Goal: Information Seeking & Learning: Understand process/instructions

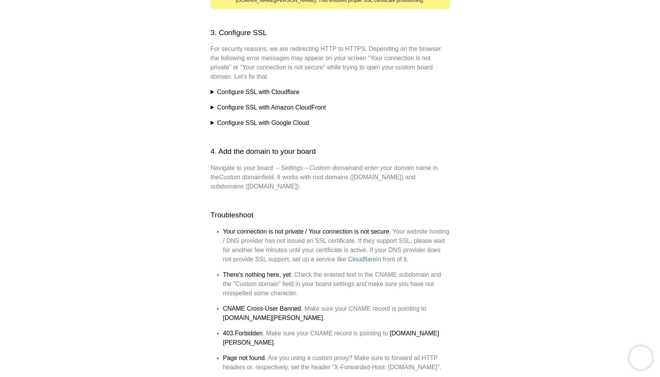
scroll to position [465, 0]
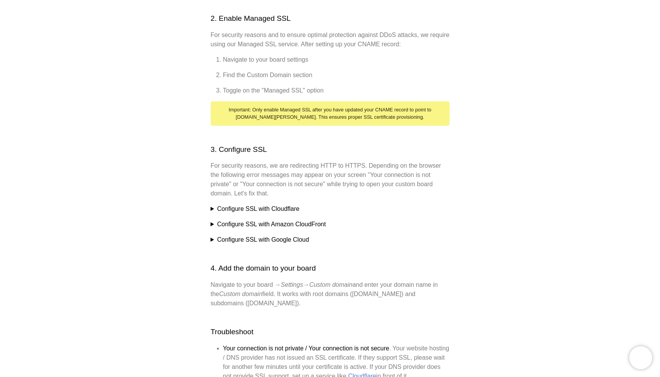
scroll to position [353, 0]
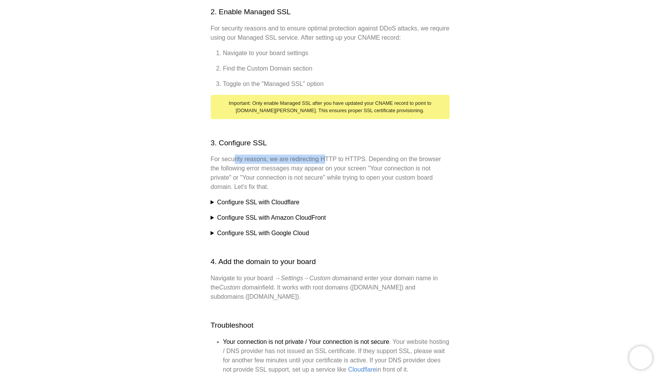
drag, startPoint x: 234, startPoint y: 154, endPoint x: 328, endPoint y: 154, distance: 93.6
click at [328, 155] on p "For security reasons, we are redirecting HTTP to HTTPS. Depending on the browse…" at bounding box center [330, 173] width 239 height 37
click at [346, 155] on p "For security reasons, we are redirecting HTTP to HTTPS. Depending on the browse…" at bounding box center [330, 173] width 239 height 37
drag, startPoint x: 244, startPoint y: 166, endPoint x: 383, endPoint y: 166, distance: 139.9
click at [383, 166] on p "For security reasons, we are redirecting HTTP to HTTPS. Depending on the browse…" at bounding box center [330, 173] width 239 height 37
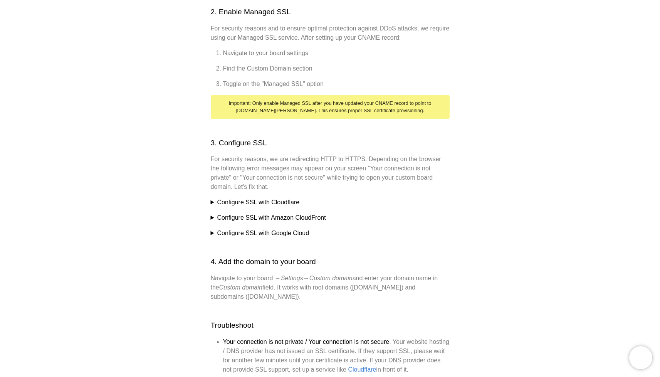
click at [403, 160] on p "For security reasons, we are redirecting HTTP to HTTPS. Depending on the browse…" at bounding box center [330, 173] width 239 height 37
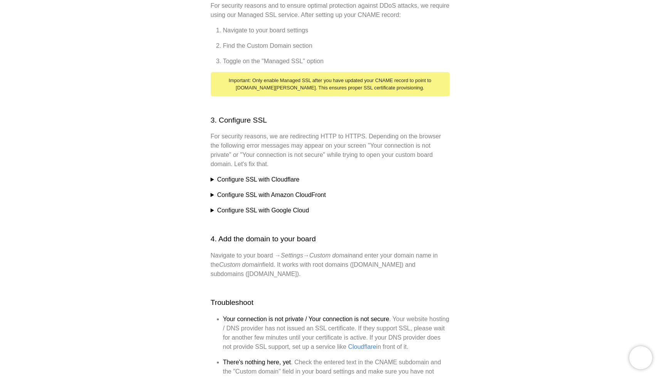
scroll to position [383, 0]
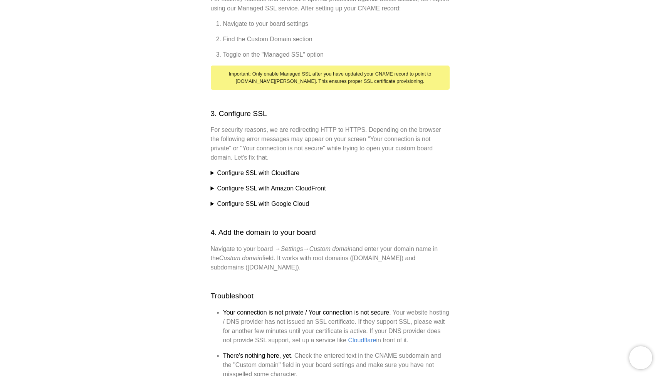
click at [212, 168] on summary "Configure SSL with Cloudflare" at bounding box center [330, 172] width 239 height 9
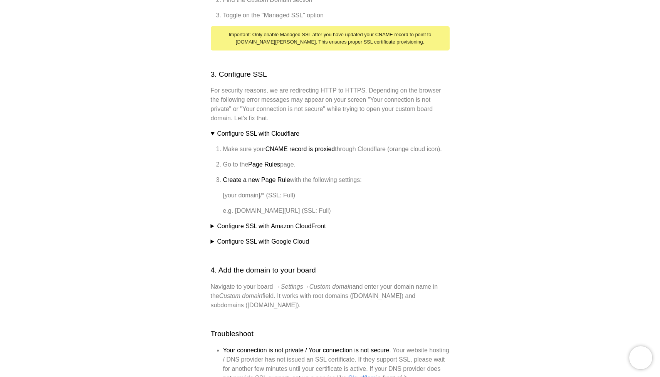
scroll to position [423, 0]
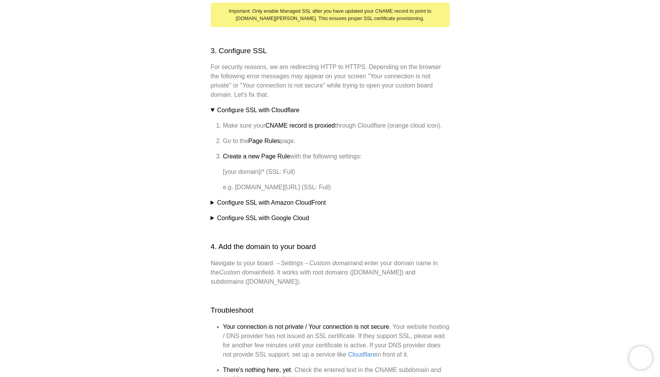
click at [212, 198] on summary "Configure SSL with Amazon CloudFront" at bounding box center [330, 202] width 239 height 9
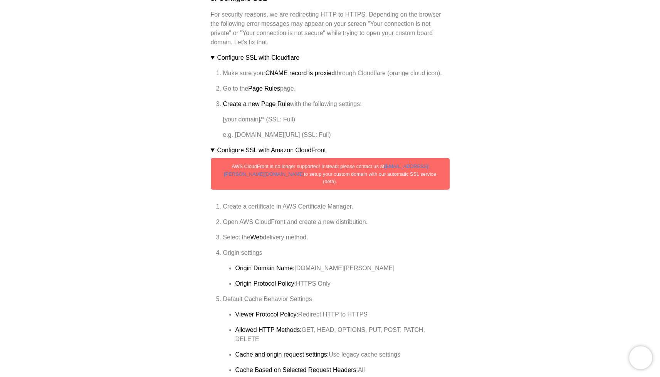
scroll to position [496, 0]
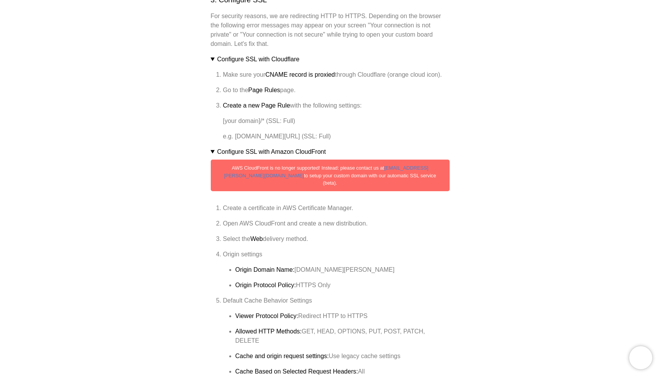
click at [212, 147] on summary "Configure SSL with Amazon CloudFront" at bounding box center [330, 151] width 239 height 9
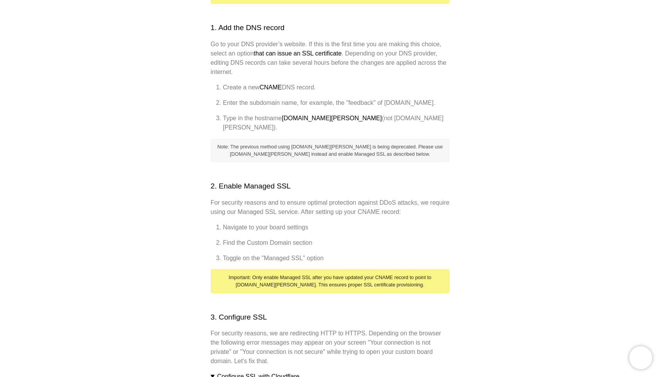
scroll to position [183, 0]
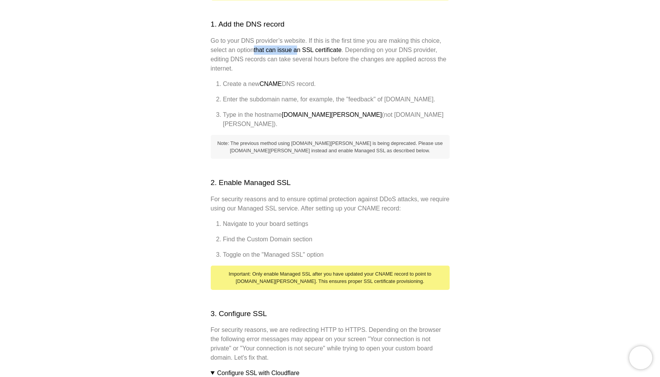
drag, startPoint x: 257, startPoint y: 43, endPoint x: 302, endPoint y: 43, distance: 44.7
click at [302, 47] on strong "that can issue an SSL certificate" at bounding box center [298, 50] width 88 height 7
drag, startPoint x: 315, startPoint y: 43, endPoint x: 339, endPoint y: 43, distance: 23.5
click at [338, 47] on strong "that can issue an SSL certificate" at bounding box center [298, 50] width 88 height 7
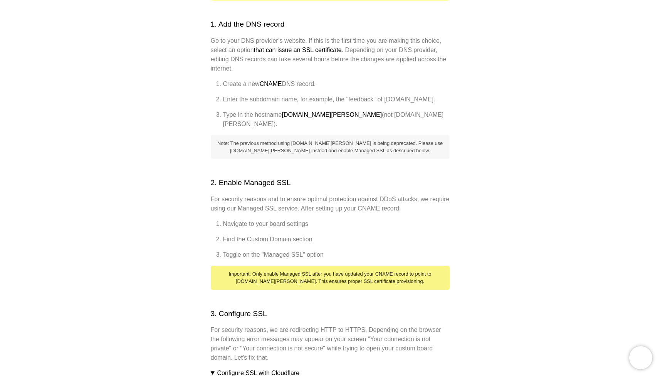
click at [350, 44] on p "Go to your DNS provider’s website. If this is the first time you are making thi…" at bounding box center [330, 54] width 239 height 37
drag, startPoint x: 354, startPoint y: 43, endPoint x: 397, endPoint y: 43, distance: 43.5
click at [396, 43] on p "Go to your DNS provider’s website. If this is the first time you are making thi…" at bounding box center [330, 54] width 239 height 37
click at [421, 42] on p "Go to your DNS provider’s website. If this is the first time you are making thi…" at bounding box center [330, 54] width 239 height 37
drag, startPoint x: 215, startPoint y: 53, endPoint x: 289, endPoint y: 53, distance: 74.0
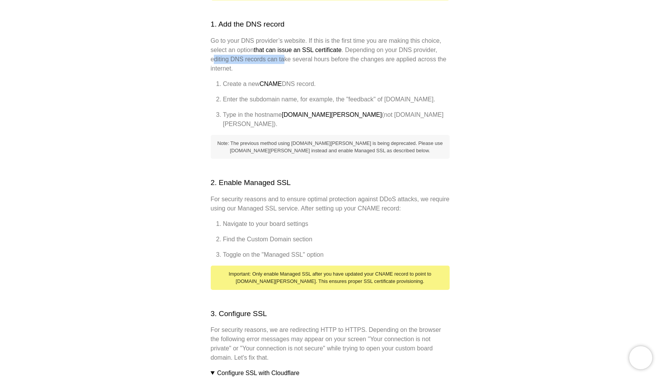
click at [287, 53] on p "Go to your DNS provider’s website. If this is the first time you are making thi…" at bounding box center [330, 54] width 239 height 37
click at [307, 54] on p "Go to your DNS provider’s website. If this is the first time you are making thi…" at bounding box center [330, 54] width 239 height 37
drag, startPoint x: 377, startPoint y: 53, endPoint x: 453, endPoint y: 53, distance: 75.9
click at [453, 53] on div "Help center Custom domain A domain name is the URL or web address where visitor…" at bounding box center [330, 329] width 660 height 956
click at [240, 69] on div "Custom domain A domain name is the URL or web address where visitors find your …" at bounding box center [330, 318] width 239 height 823
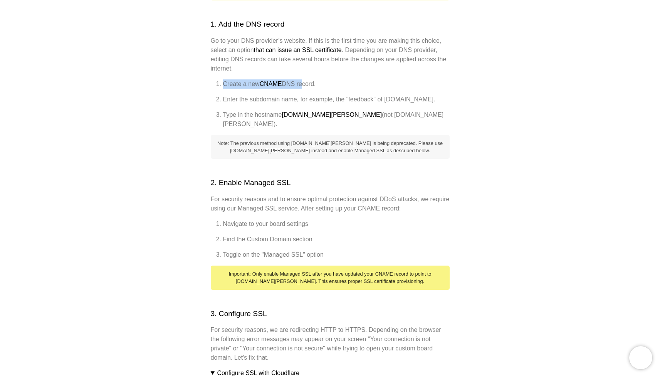
drag, startPoint x: 221, startPoint y: 76, endPoint x: 301, endPoint y: 76, distance: 79.8
click at [301, 79] on li "Create a new CNAME DNS record." at bounding box center [336, 83] width 227 height 9
click at [312, 79] on li "Create a new CNAME DNS record." at bounding box center [336, 83] width 227 height 9
drag, startPoint x: 222, startPoint y: 92, endPoint x: 298, endPoint y: 94, distance: 76.3
click at [298, 95] on li "Enter the subdomain name, for example, the "feedback" of [DOMAIN_NAME]." at bounding box center [336, 99] width 227 height 9
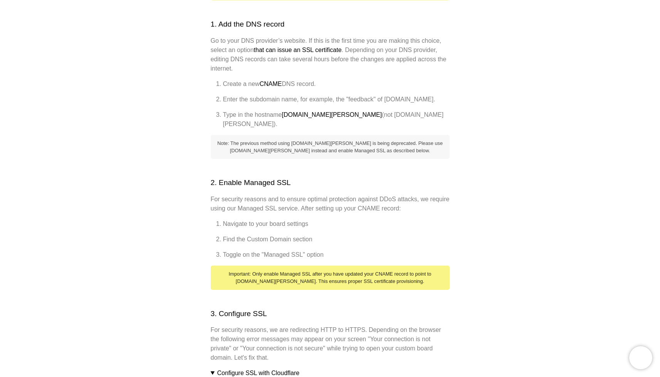
click at [309, 95] on li "Enter the subdomain name, for example, the "feedback" of [DOMAIN_NAME]." at bounding box center [336, 99] width 227 height 9
drag, startPoint x: 224, startPoint y: 118, endPoint x: 272, endPoint y: 118, distance: 47.4
click at [272, 118] on li "Type in the hostname custom-domain.nolt.io (not yourboard.nolt.io)." at bounding box center [336, 119] width 227 height 18
click at [282, 119] on li "Type in the hostname custom-domain.nolt.io (not yourboard.nolt.io)." at bounding box center [336, 119] width 227 height 18
drag, startPoint x: 282, startPoint y: 118, endPoint x: 223, endPoint y: 117, distance: 58.2
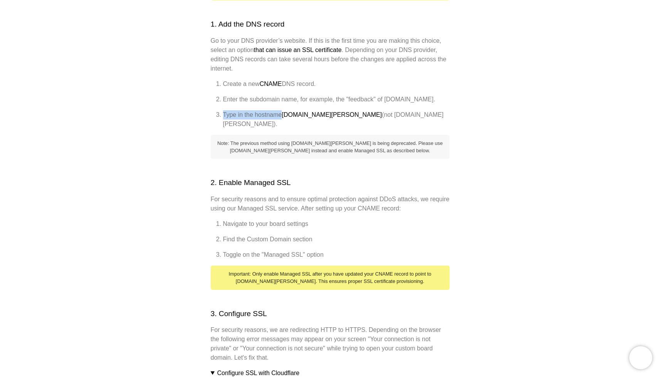
click at [223, 117] on li "Type in the hostname custom-domain.nolt.io (not yourboard.nolt.io)." at bounding box center [336, 119] width 227 height 18
drag, startPoint x: 285, startPoint y: 117, endPoint x: 329, endPoint y: 119, distance: 44.0
click at [329, 118] on strong "[DOMAIN_NAME][PERSON_NAME]" at bounding box center [332, 114] width 100 height 7
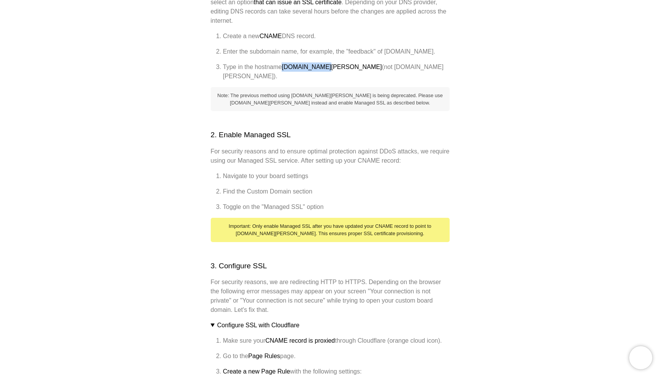
scroll to position [230, 0]
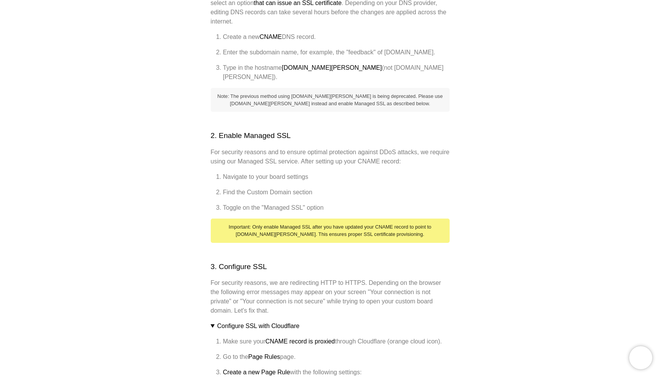
click at [301, 105] on div "Custom domain A domain name is the URL or web address where visitors find your …" at bounding box center [330, 271] width 239 height 823
click at [284, 106] on div "Custom domain A domain name is the URL or web address where visitors find your …" at bounding box center [330, 271] width 239 height 823
drag, startPoint x: 285, startPoint y: 69, endPoint x: 329, endPoint y: 69, distance: 44.3
click at [329, 69] on strong "[DOMAIN_NAME][PERSON_NAME]" at bounding box center [332, 67] width 100 height 7
click at [313, 88] on div "Note: The previous method using [DOMAIN_NAME][PERSON_NAME] is being deprecated.…" at bounding box center [330, 100] width 239 height 24
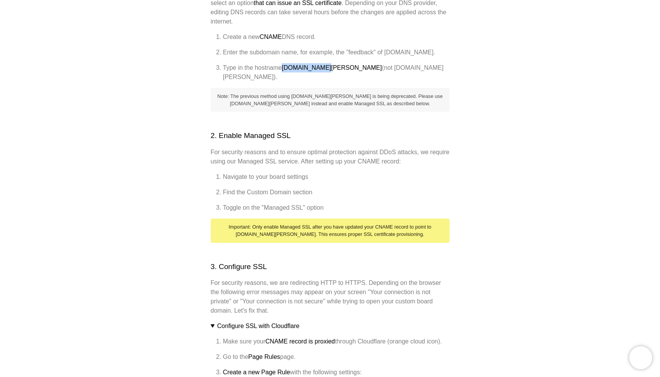
drag, startPoint x: 285, startPoint y: 70, endPoint x: 328, endPoint y: 71, distance: 42.8
click at [328, 71] on strong "[DOMAIN_NAME][PERSON_NAME]" at bounding box center [332, 67] width 100 height 7
click at [302, 78] on div "Custom domain A domain name is the URL or web address where visitors find your …" at bounding box center [330, 271] width 239 height 823
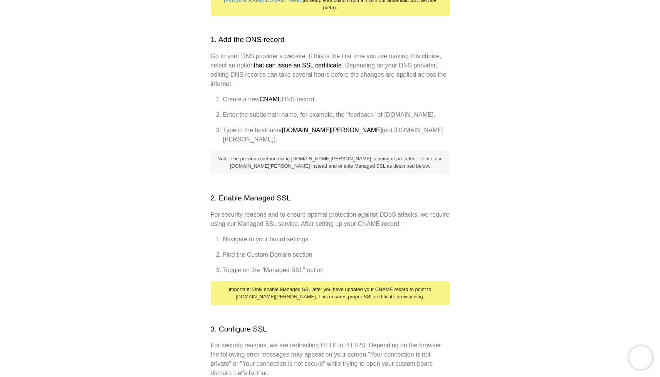
scroll to position [168, 0]
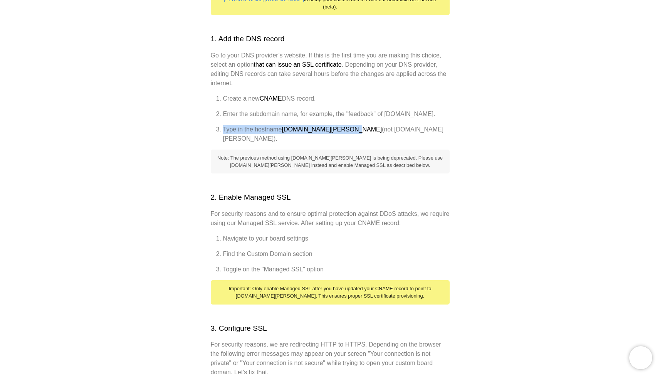
drag, startPoint x: 222, startPoint y: 131, endPoint x: 348, endPoint y: 133, distance: 125.6
click at [348, 133] on li "Type in the hostname custom-domain.nolt.io (not yourboard.nolt.io)." at bounding box center [336, 134] width 227 height 18
copy li "Type in the hostname custom-domain.nolt.io"
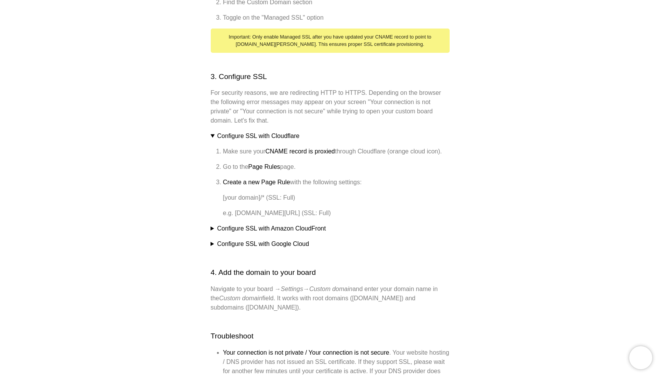
scroll to position [420, 0]
click at [212, 223] on summary "Configure SSL with Amazon CloudFront" at bounding box center [330, 227] width 239 height 9
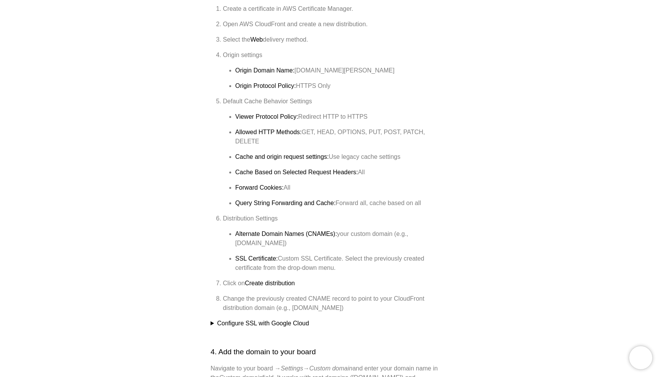
scroll to position [704, 0]
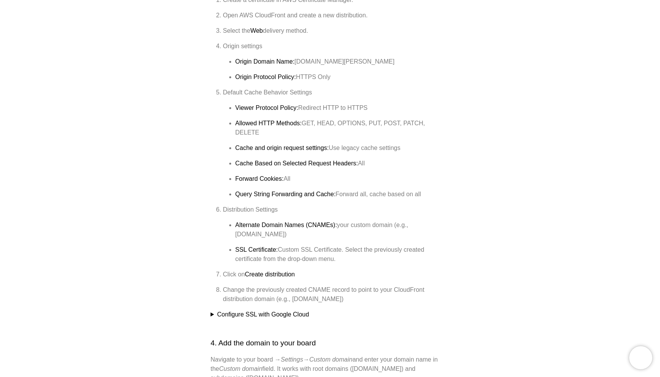
click at [211, 310] on summary "Configure SSL with Google Cloud" at bounding box center [330, 314] width 239 height 9
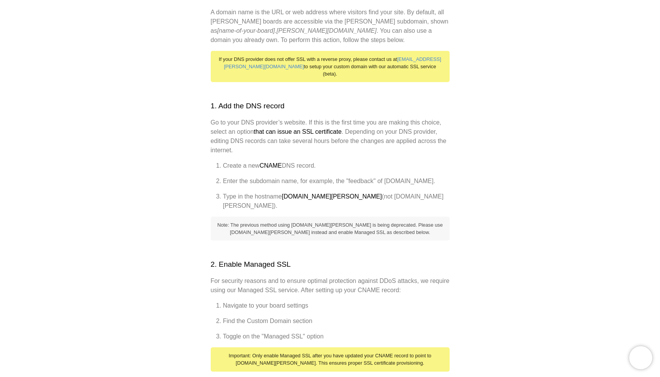
scroll to position [101, 0]
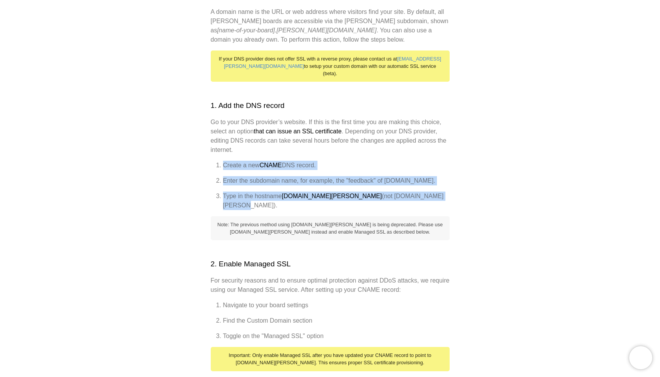
drag, startPoint x: 419, startPoint y: 199, endPoint x: 208, endPoint y: 157, distance: 214.9
copy ol "Create a new CNAME DNS record. Enter the subdomain name, for example, the "feed…"
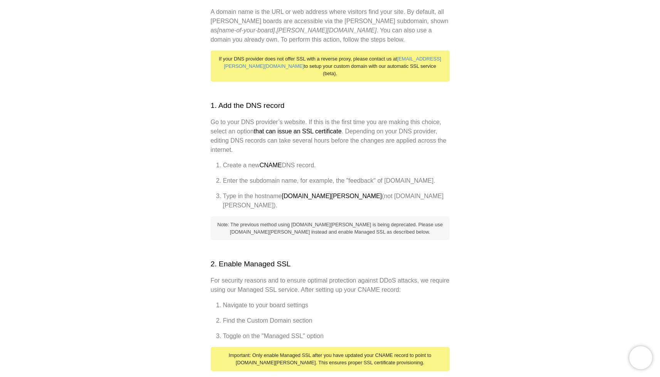
click at [287, 100] on h2 "1. Add the DNS record" at bounding box center [330, 105] width 239 height 11
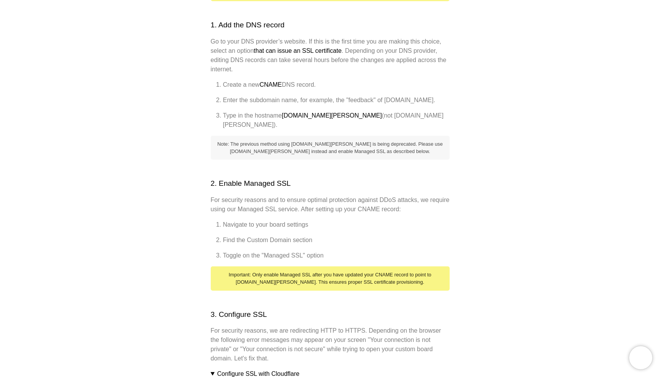
scroll to position [179, 0]
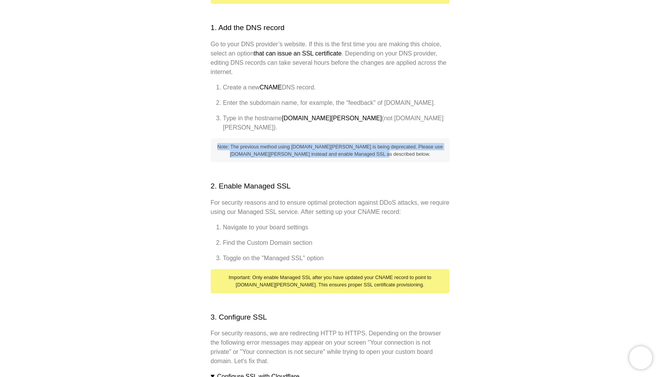
drag, startPoint x: 412, startPoint y: 148, endPoint x: 220, endPoint y: 132, distance: 192.6
click at [220, 138] on div "Note: The previous method using [DOMAIN_NAME][PERSON_NAME] is being deprecated.…" at bounding box center [330, 150] width 239 height 24
copy div "Note: The previous method using [DOMAIN_NAME][PERSON_NAME] is being deprecated.…"
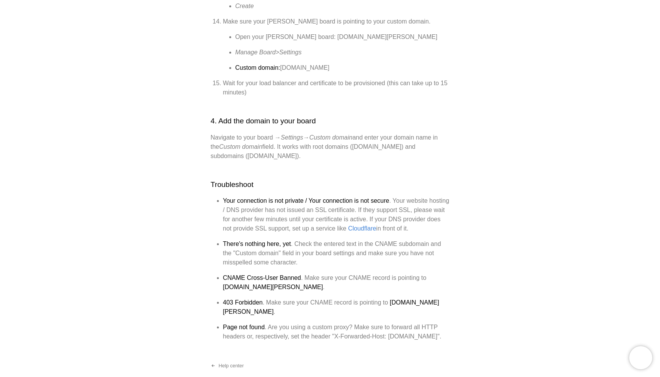
scroll to position [1619, 0]
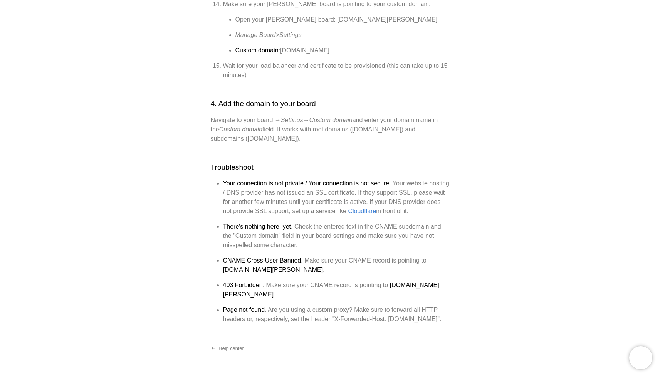
click at [372, 116] on p "Navigate to your board → Settings → Custom domain and enter your domain name in…" at bounding box center [330, 130] width 239 height 28
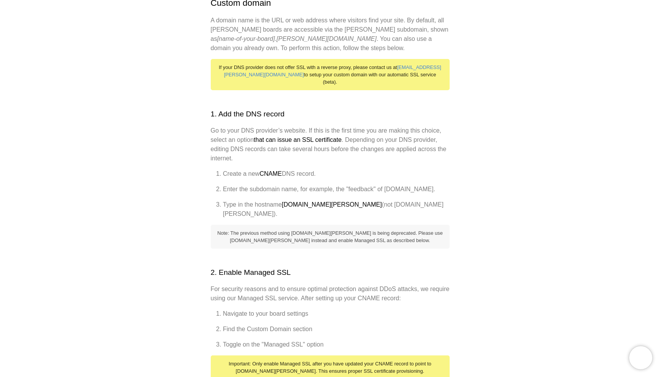
scroll to position [90, 0]
